Goal: Task Accomplishment & Management: Complete application form

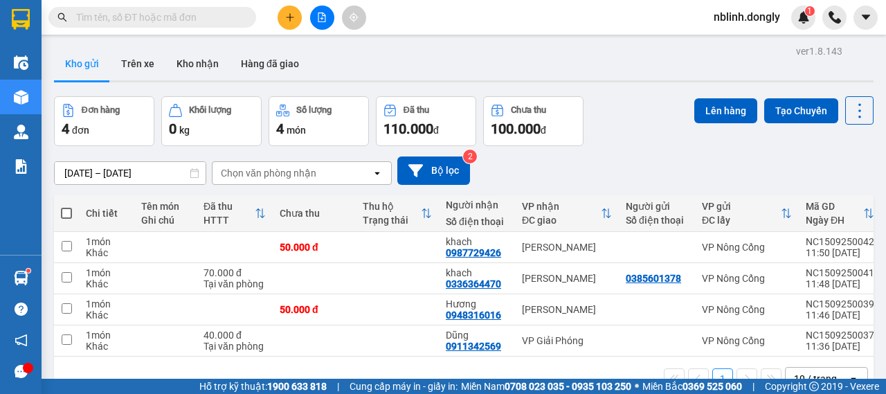
scroll to position [64, 0]
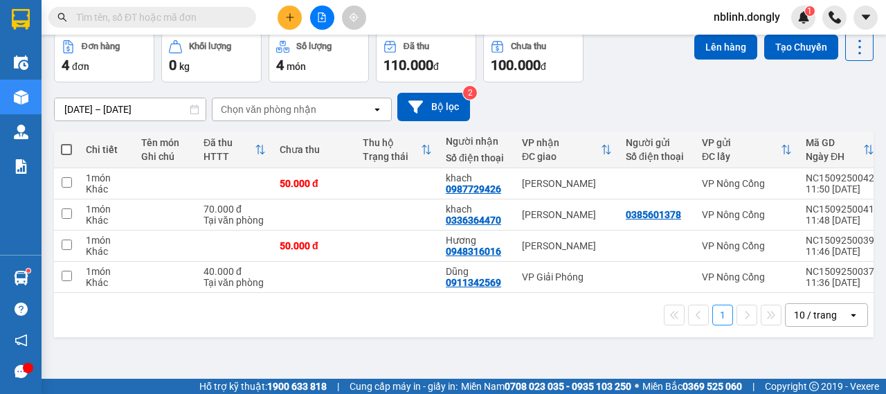
click at [292, 24] on button at bounding box center [290, 18] width 24 height 24
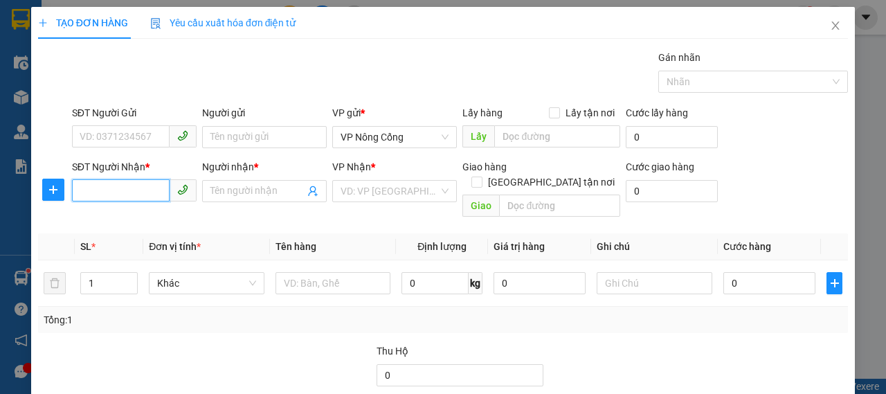
click at [101, 191] on input "SĐT Người Nhận *" at bounding box center [121, 190] width 98 height 22
type input "0368157797"
click at [147, 224] on div "0368157797 - DUC" at bounding box center [133, 218] width 107 height 15
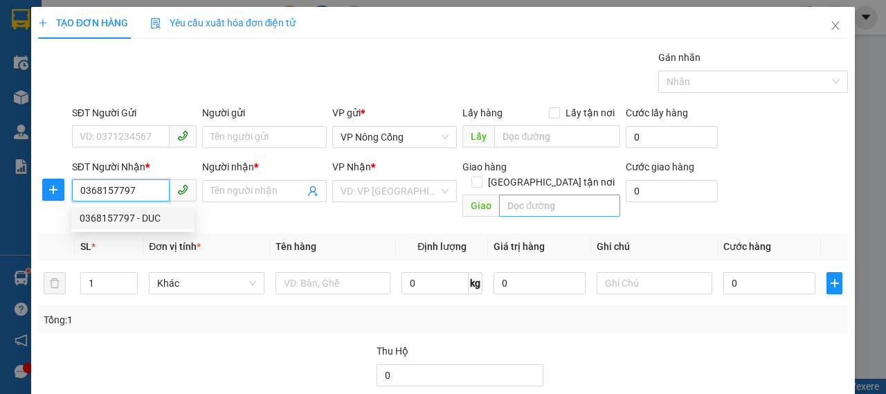
type input "DUC"
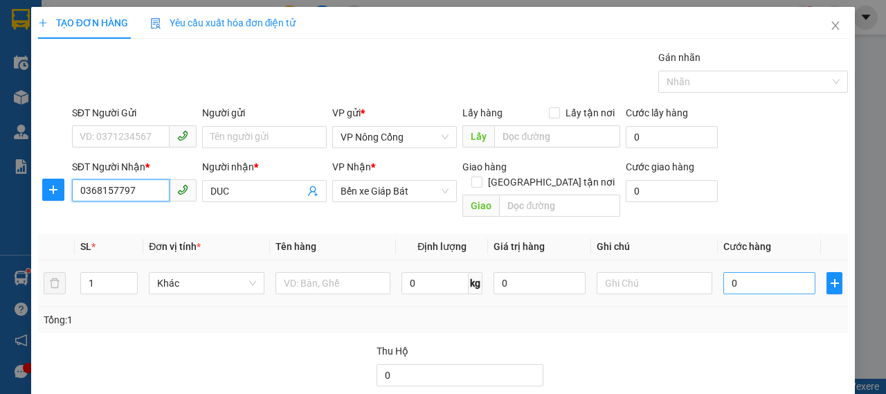
type input "0368157797"
click at [771, 272] on input "0" at bounding box center [770, 283] width 92 height 22
type input "5"
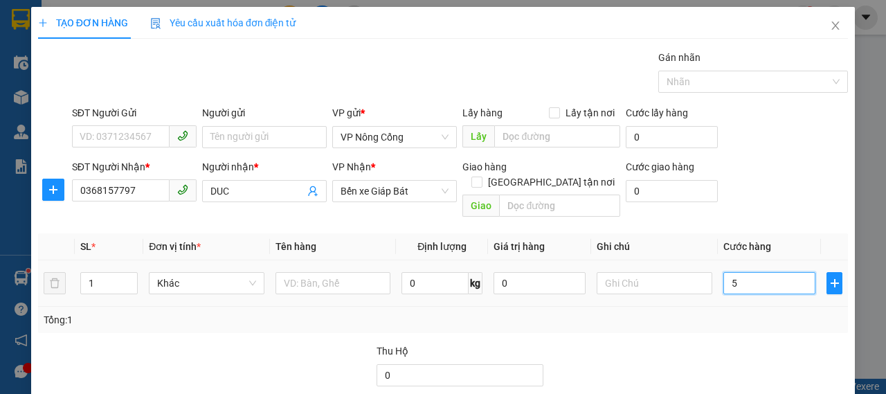
type input "50"
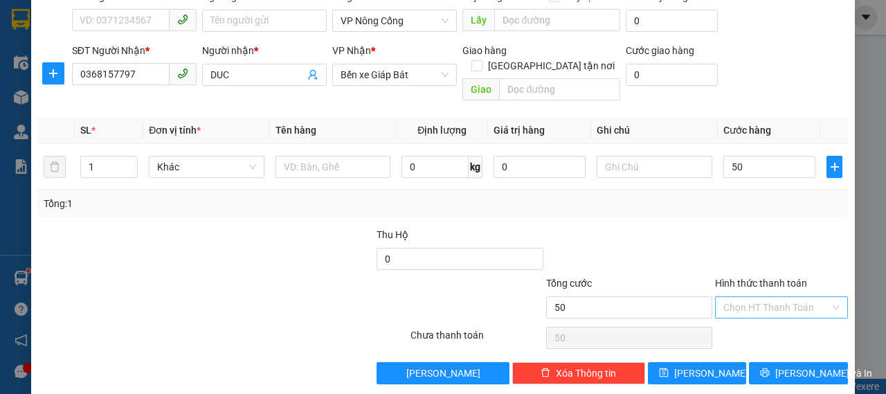
type input "50.000"
click at [733, 297] on input "Hình thức thanh toán" at bounding box center [777, 307] width 107 height 21
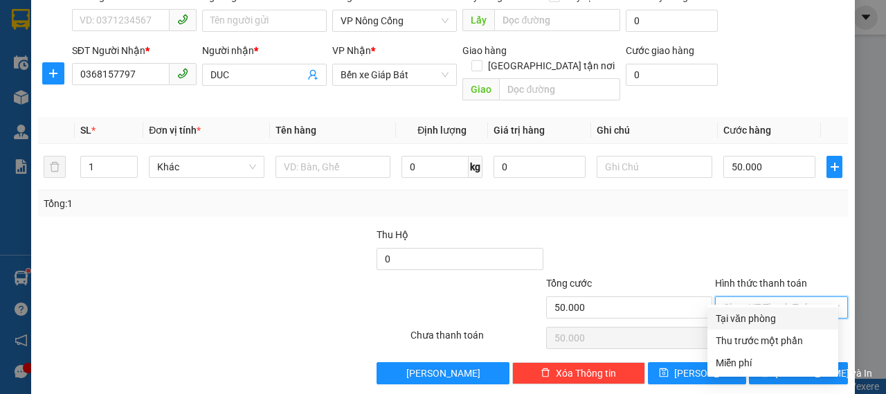
click at [744, 319] on div "Tại văn phòng" at bounding box center [773, 318] width 114 height 15
type input "0"
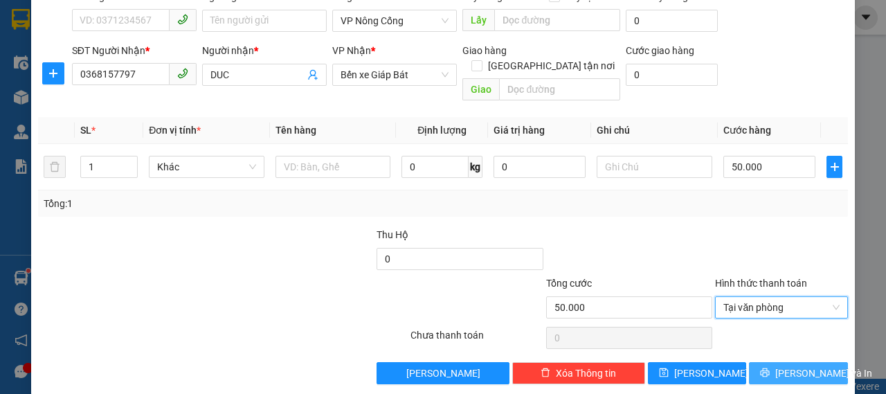
click at [760, 362] on button "[PERSON_NAME] và In" at bounding box center [798, 373] width 99 height 22
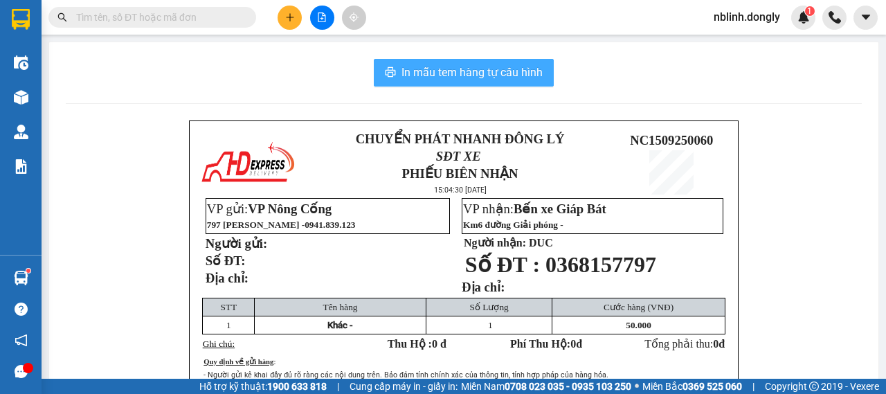
click at [496, 82] on button "In mẫu tem hàng tự cấu hình" at bounding box center [464, 73] width 180 height 28
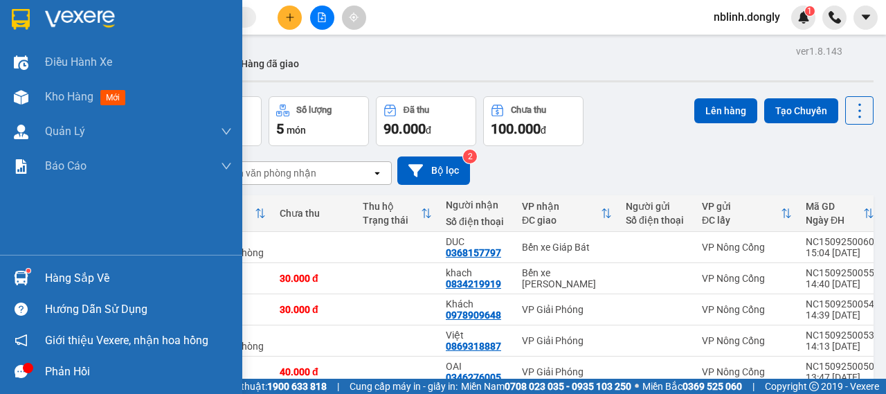
click at [56, 18] on img at bounding box center [80, 19] width 70 height 21
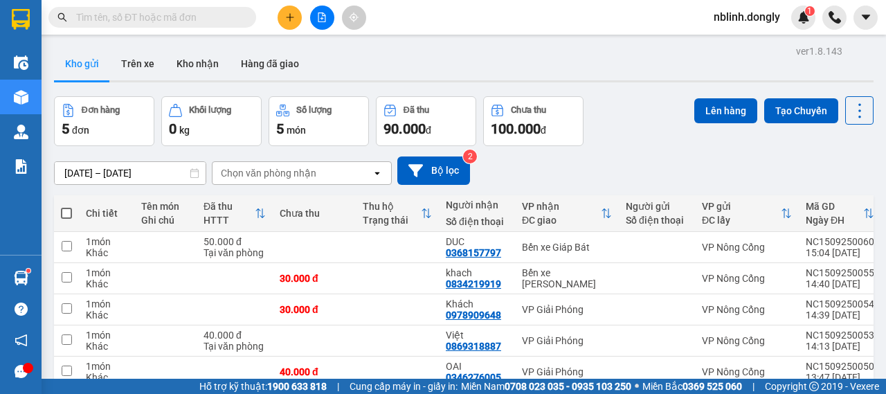
click at [294, 20] on icon "plus" at bounding box center [290, 17] width 10 height 10
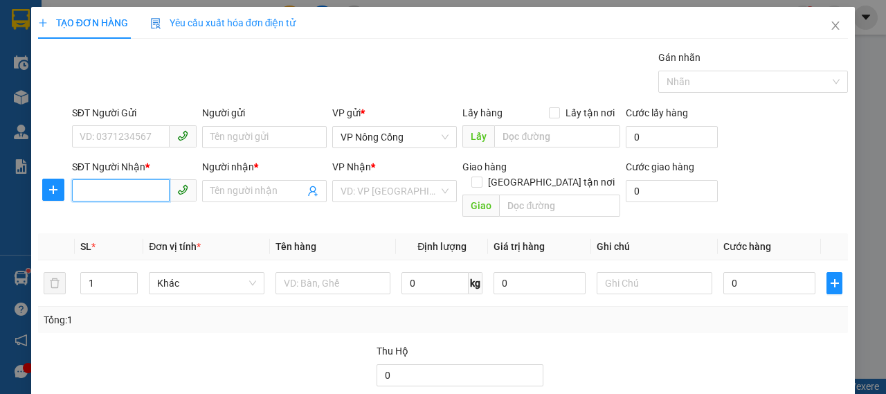
click at [111, 192] on input "SĐT Người Nhận *" at bounding box center [121, 190] width 98 height 22
click at [109, 194] on input "SĐT Người Nhận *" at bounding box center [121, 190] width 98 height 22
type input "0393297792"
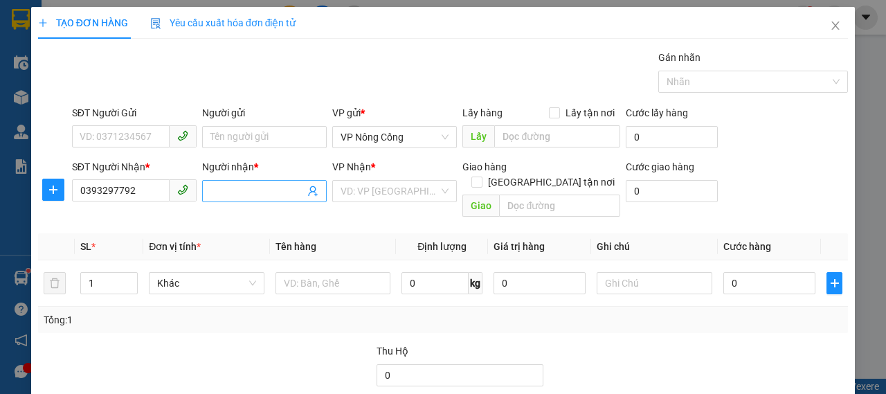
click at [240, 189] on input "Người nhận *" at bounding box center [258, 191] width 94 height 15
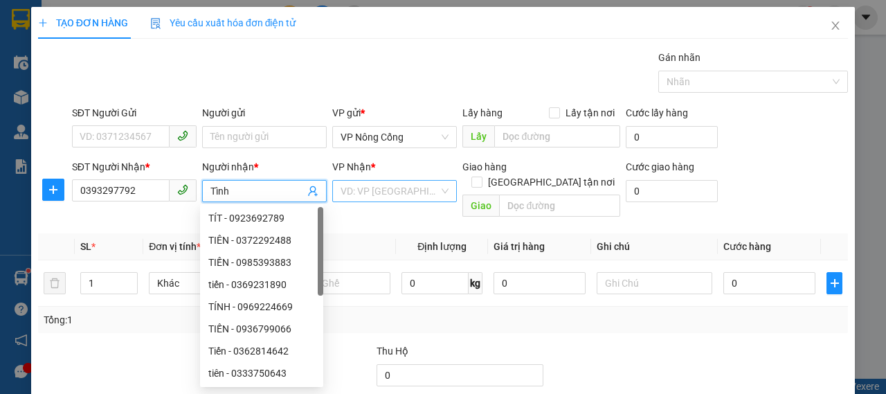
type input "Tình"
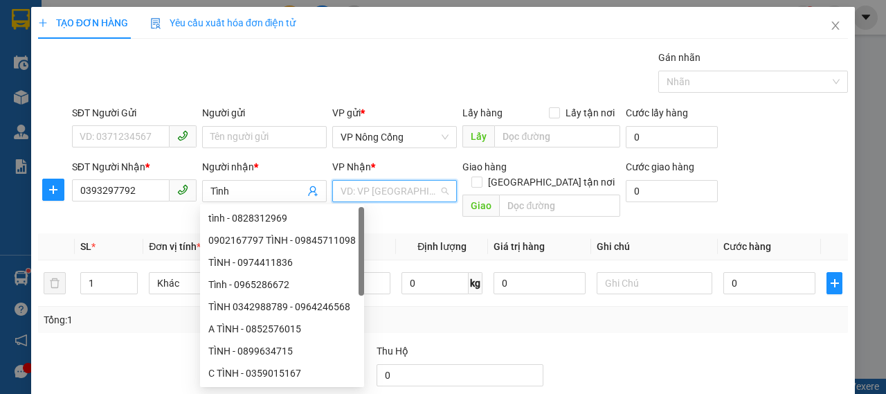
click at [380, 192] on input "search" at bounding box center [390, 191] width 98 height 21
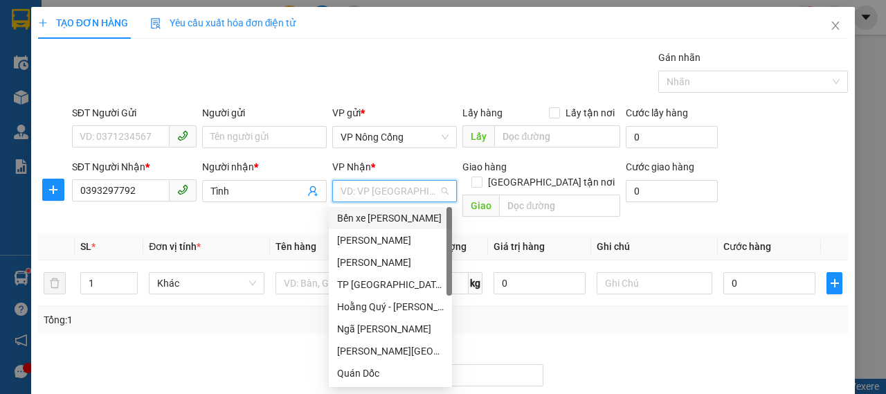
scroll to position [199, 0]
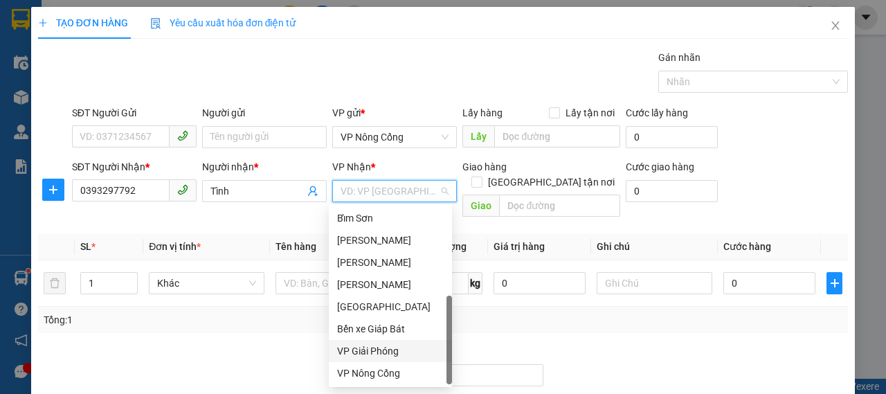
click at [375, 352] on div "VP Giải Phóng" at bounding box center [390, 351] width 107 height 15
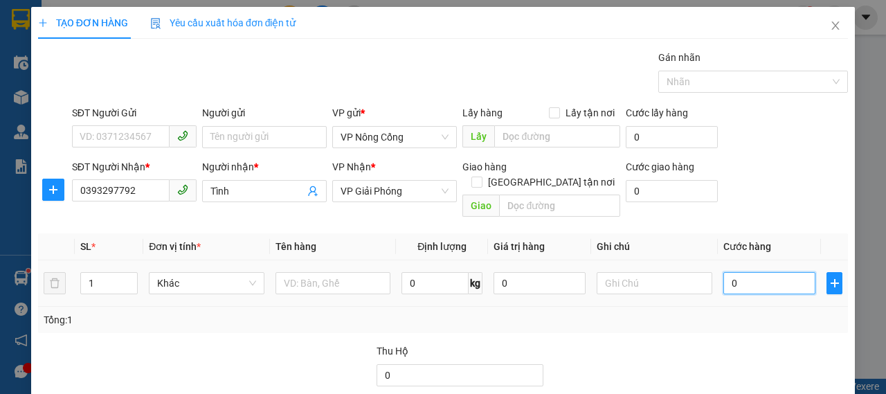
click at [747, 272] on input "0" at bounding box center [770, 283] width 92 height 22
type input "58"
type input "580"
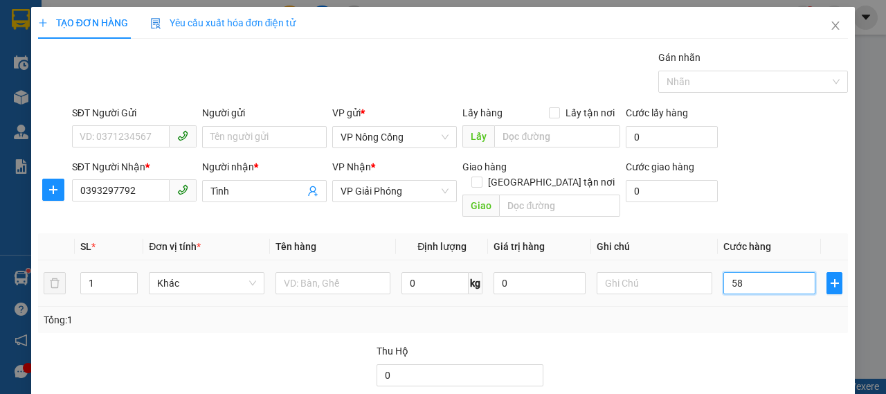
type input "580"
type input "58"
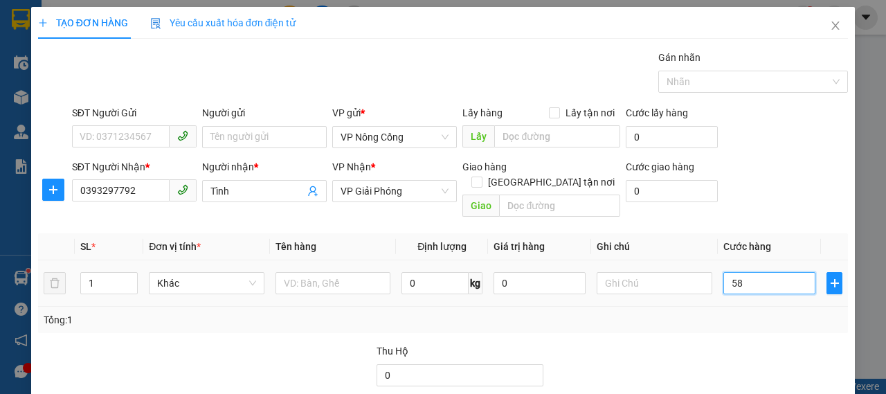
type input "5"
type input "50"
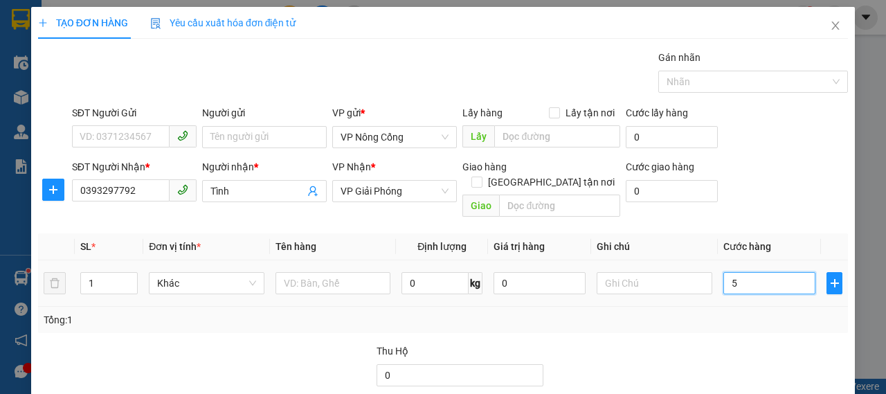
type input "50"
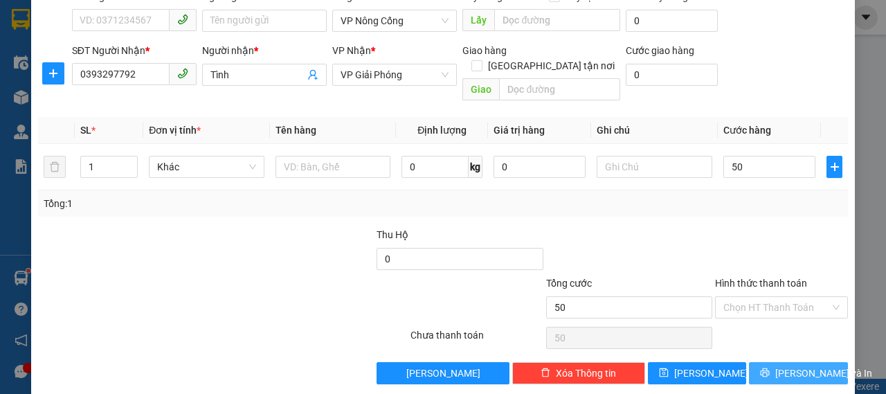
type input "50.000"
click at [817, 362] on button "[PERSON_NAME] và In" at bounding box center [798, 373] width 99 height 22
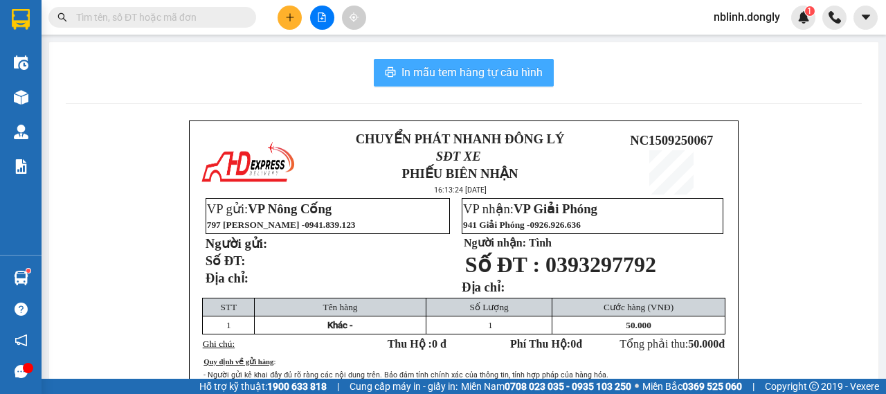
click at [501, 75] on span "In mẫu tem hàng tự cấu hình" at bounding box center [472, 72] width 141 height 17
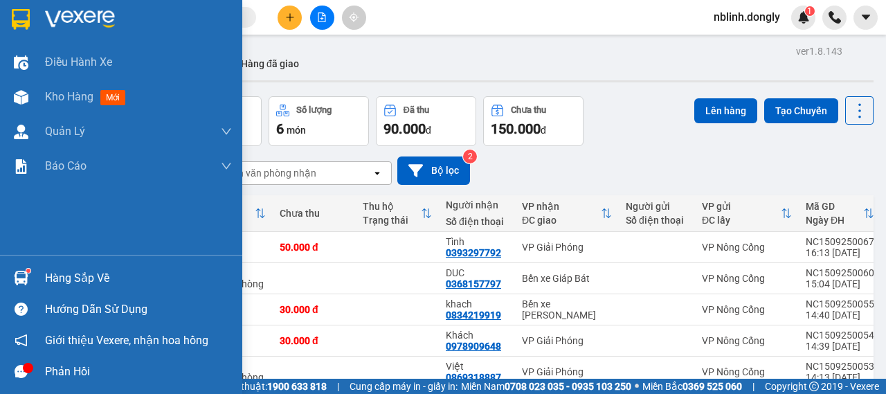
click at [75, 17] on img at bounding box center [80, 19] width 70 height 21
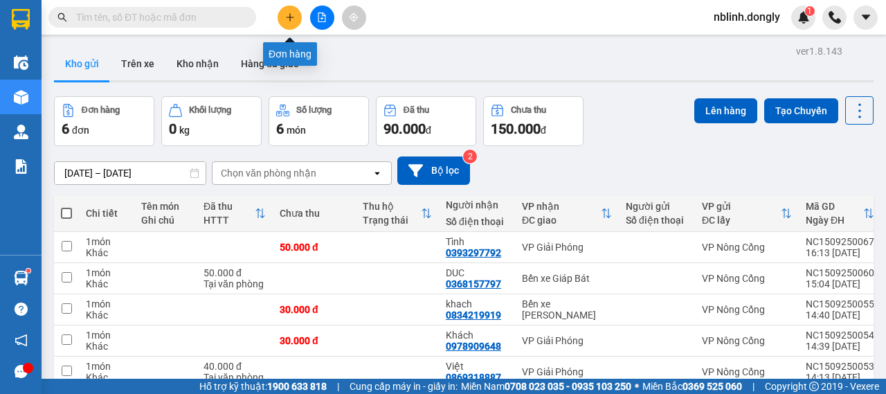
click at [294, 23] on button at bounding box center [290, 18] width 24 height 24
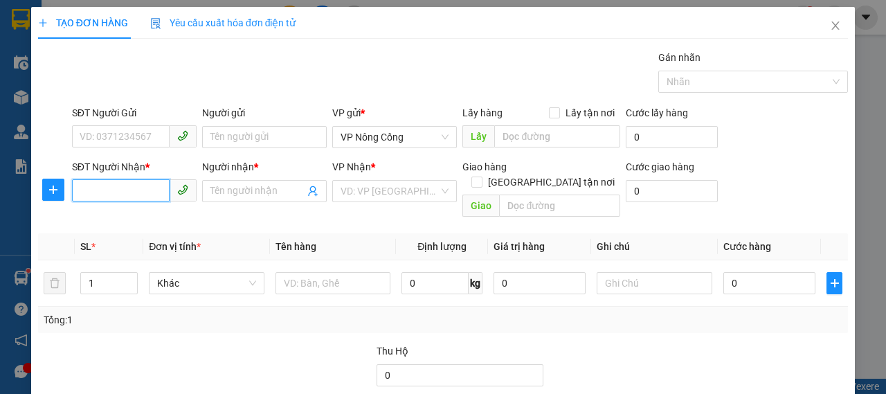
click at [132, 198] on input "SĐT Người Nhận *" at bounding box center [121, 190] width 98 height 22
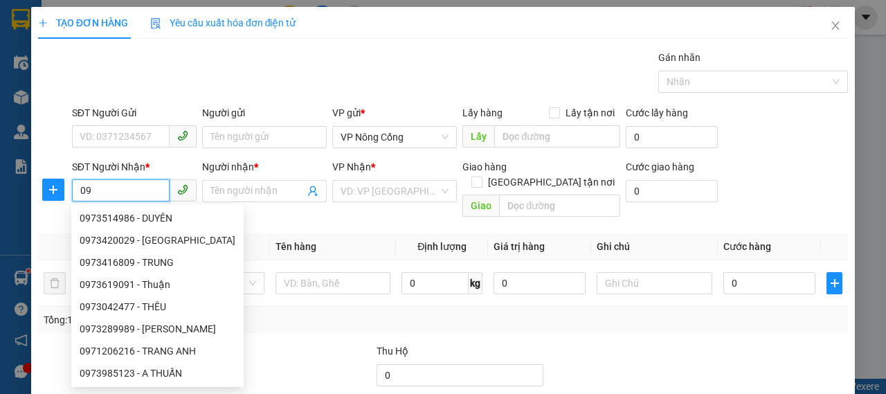
type input "0"
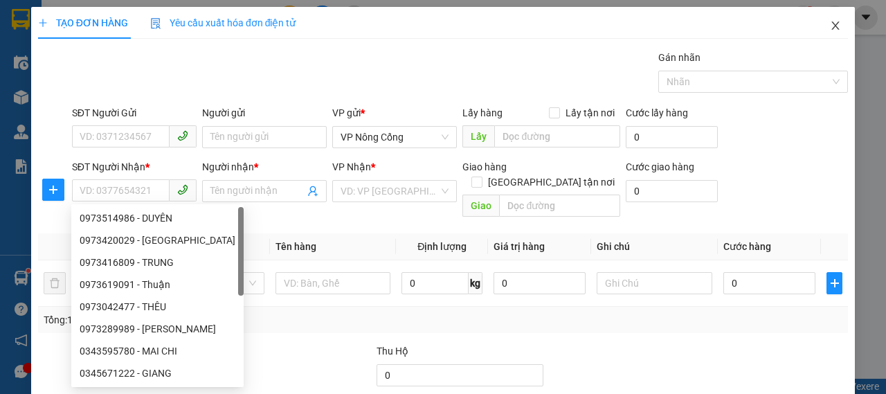
click at [828, 33] on span "Close" at bounding box center [836, 26] width 39 height 39
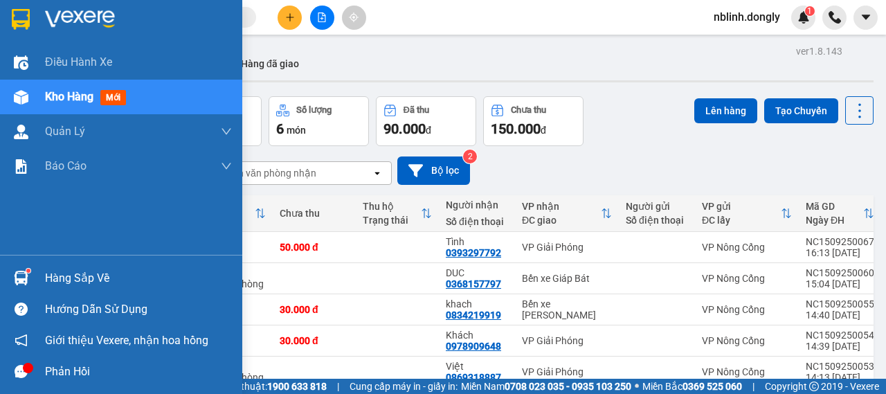
click at [54, 16] on img at bounding box center [80, 19] width 70 height 21
click at [75, 17] on img at bounding box center [80, 19] width 70 height 21
